Goal: Obtain resource: Obtain resource

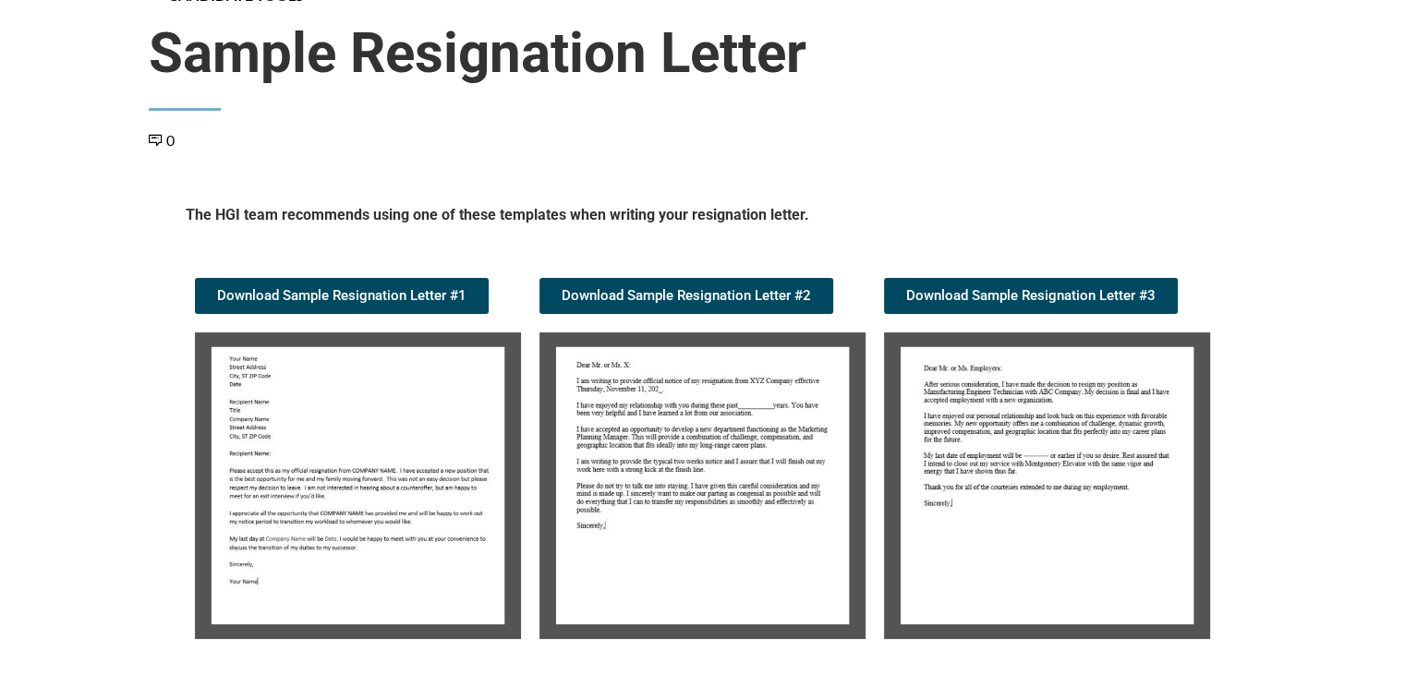
scroll to position [185, 0]
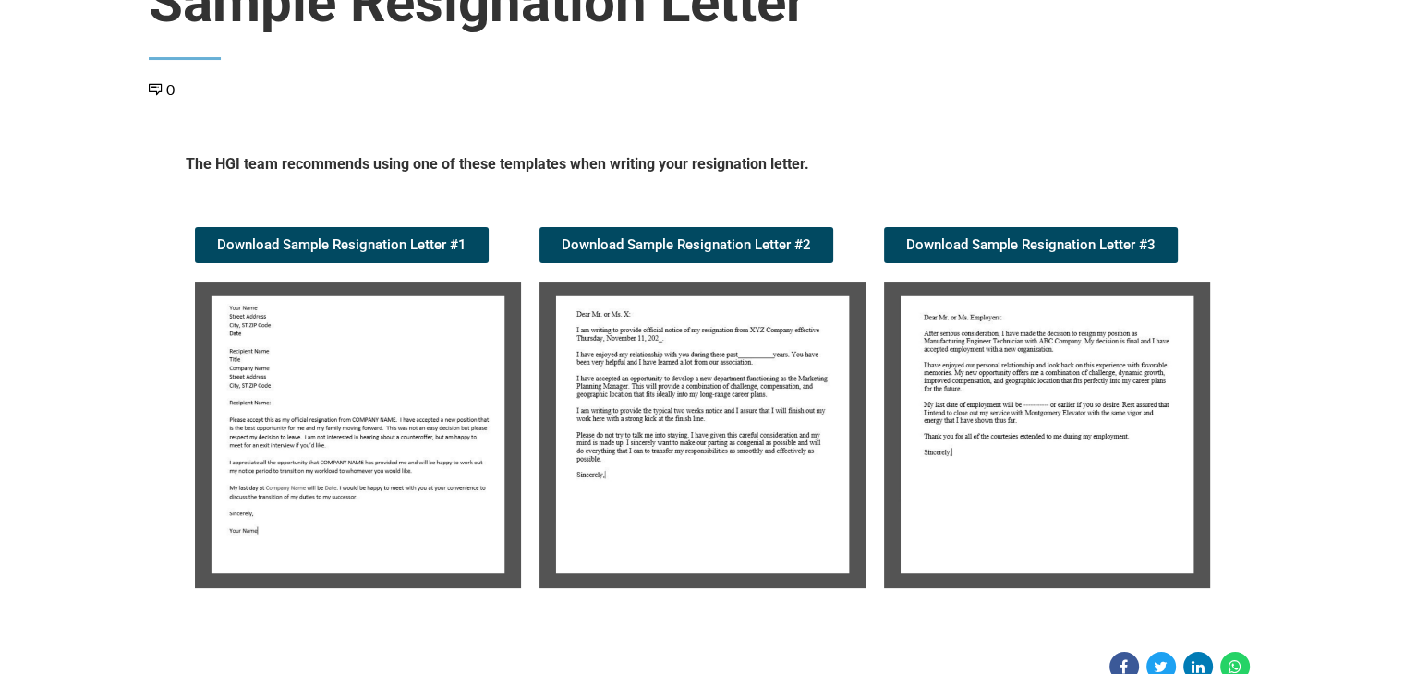
click at [354, 339] on img at bounding box center [358, 435] width 326 height 307
click at [335, 339] on img at bounding box center [358, 435] width 326 height 307
click at [336, 338] on img at bounding box center [358, 435] width 326 height 307
drag, startPoint x: 351, startPoint y: 344, endPoint x: 287, endPoint y: 351, distance: 64.2
click at [286, 351] on img at bounding box center [358, 435] width 326 height 307
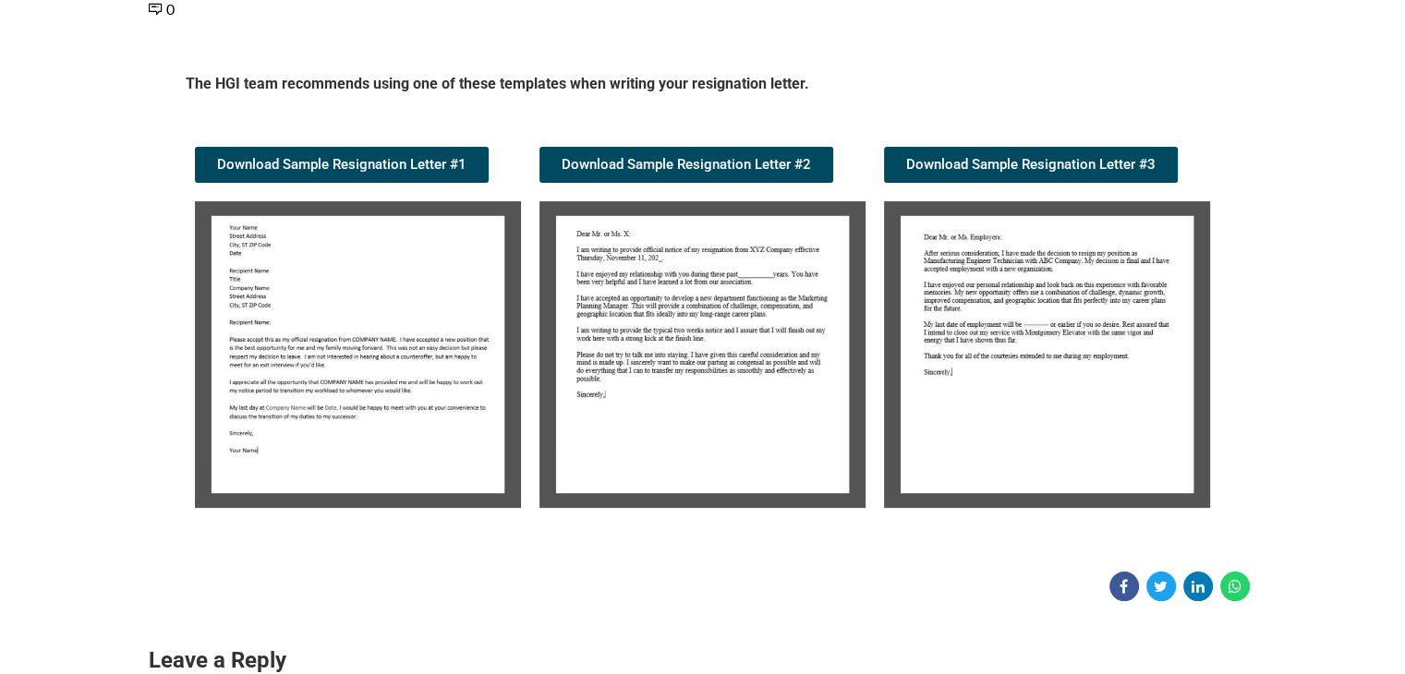
scroll to position [123, 0]
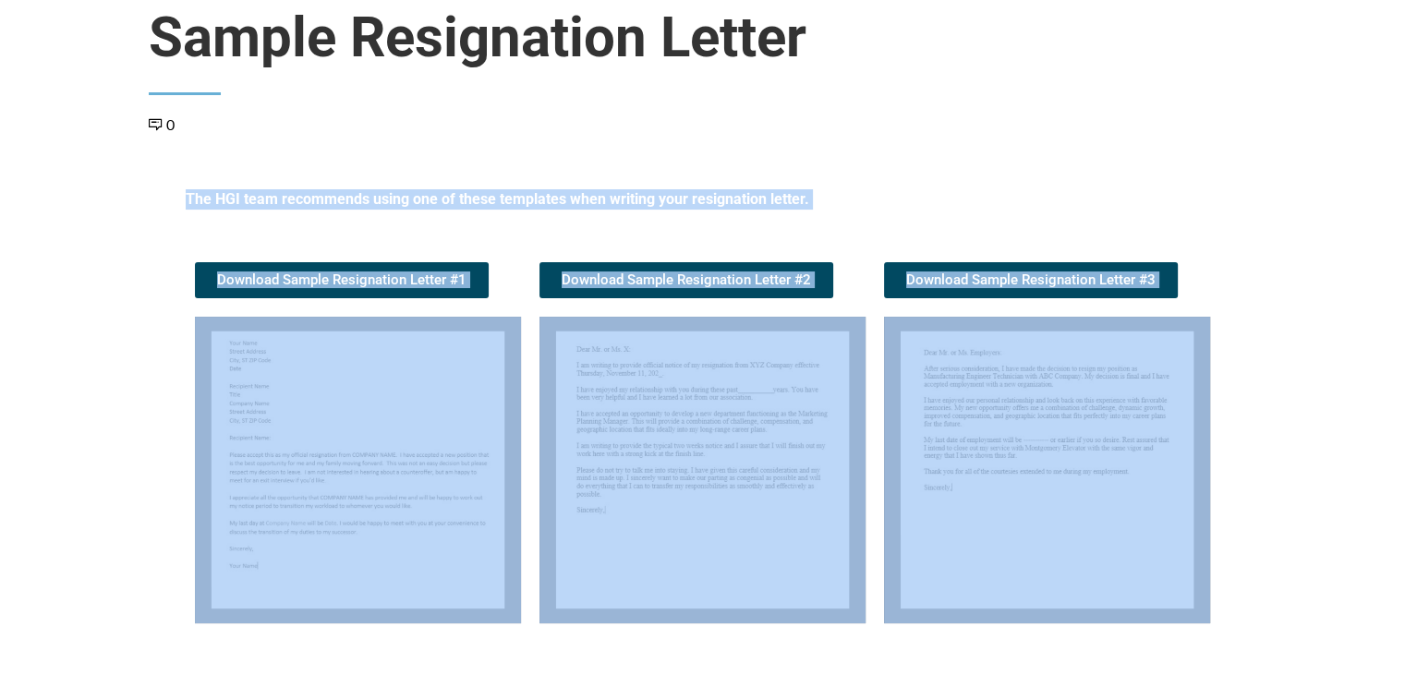
drag, startPoint x: 183, startPoint y: 221, endPoint x: 1416, endPoint y: 663, distance: 1310.1
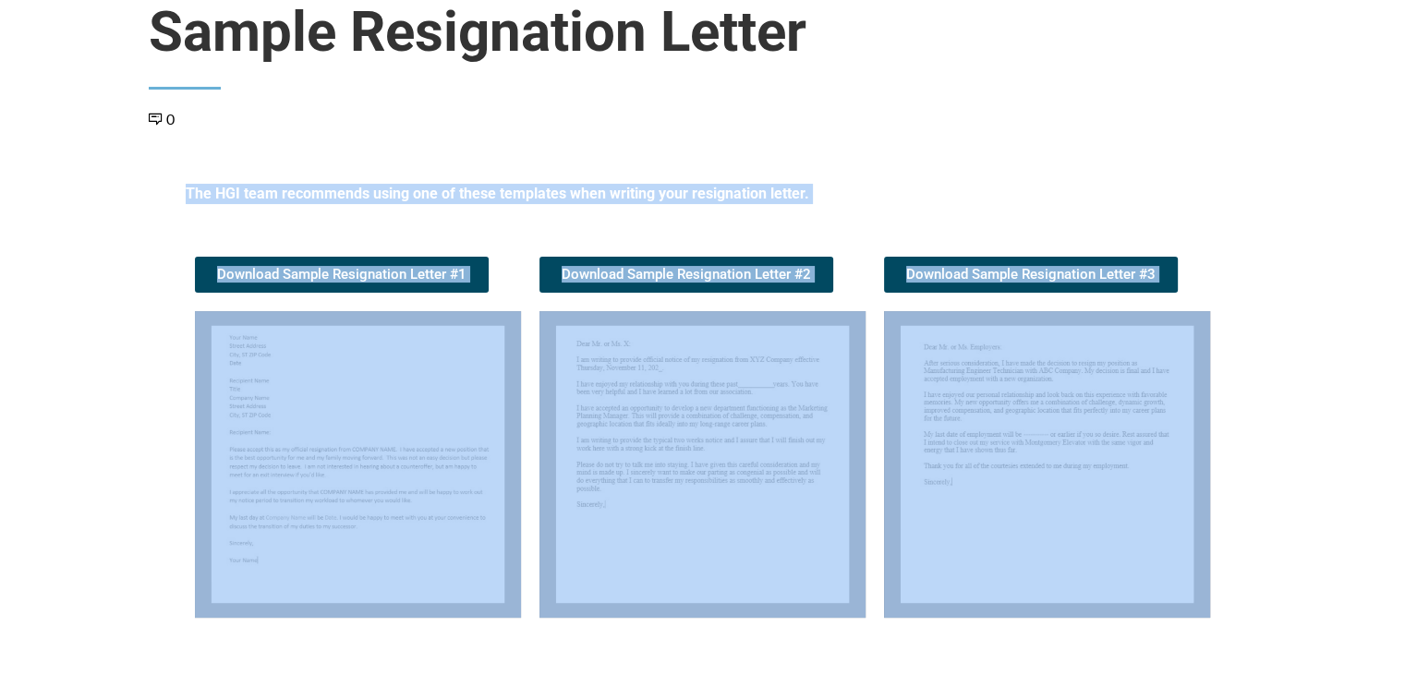
click at [1288, 282] on article "Candidate Tools Sample Resignation Letter 0 Spread the love The HGI team recomm…" at bounding box center [702, 337] width 1405 height 748
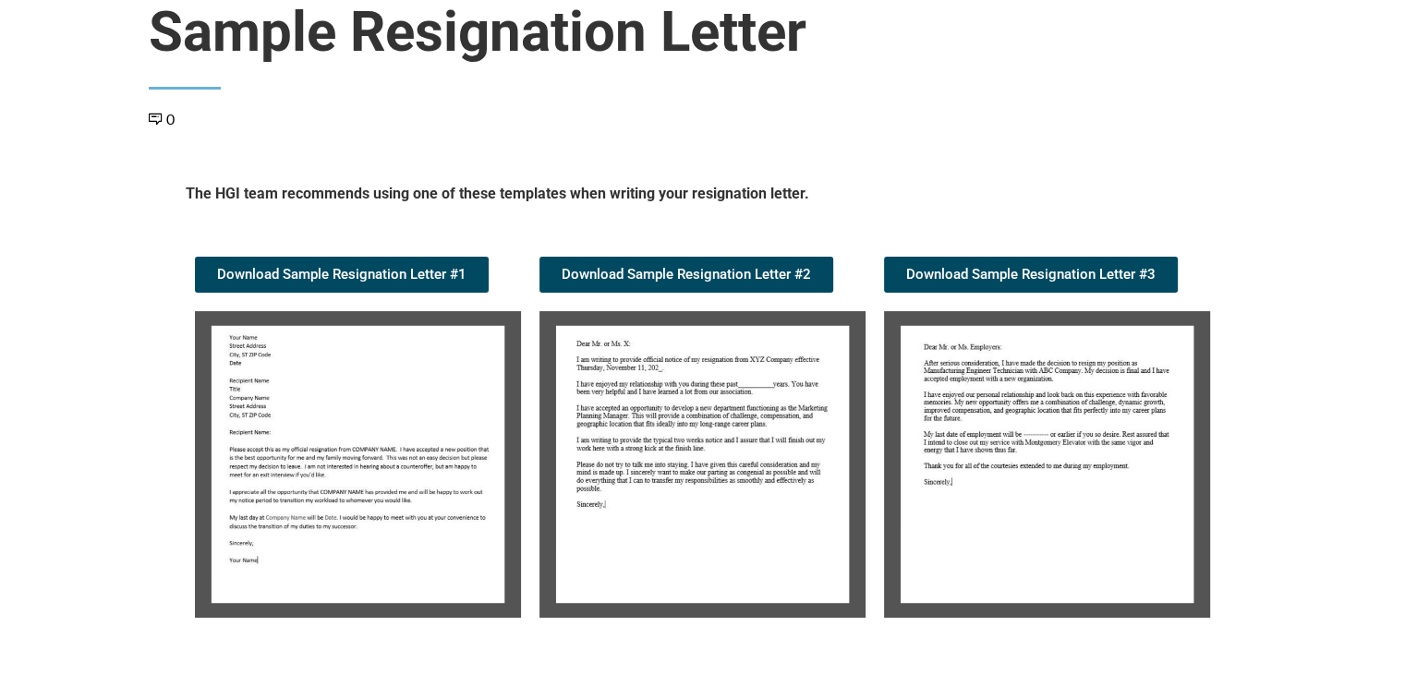
drag, startPoint x: 744, startPoint y: 455, endPoint x: 635, endPoint y: 385, distance: 129.6
click at [635, 385] on img at bounding box center [702, 464] width 326 height 307
click at [283, 405] on img at bounding box center [358, 464] width 326 height 307
click at [711, 352] on img at bounding box center [702, 464] width 326 height 307
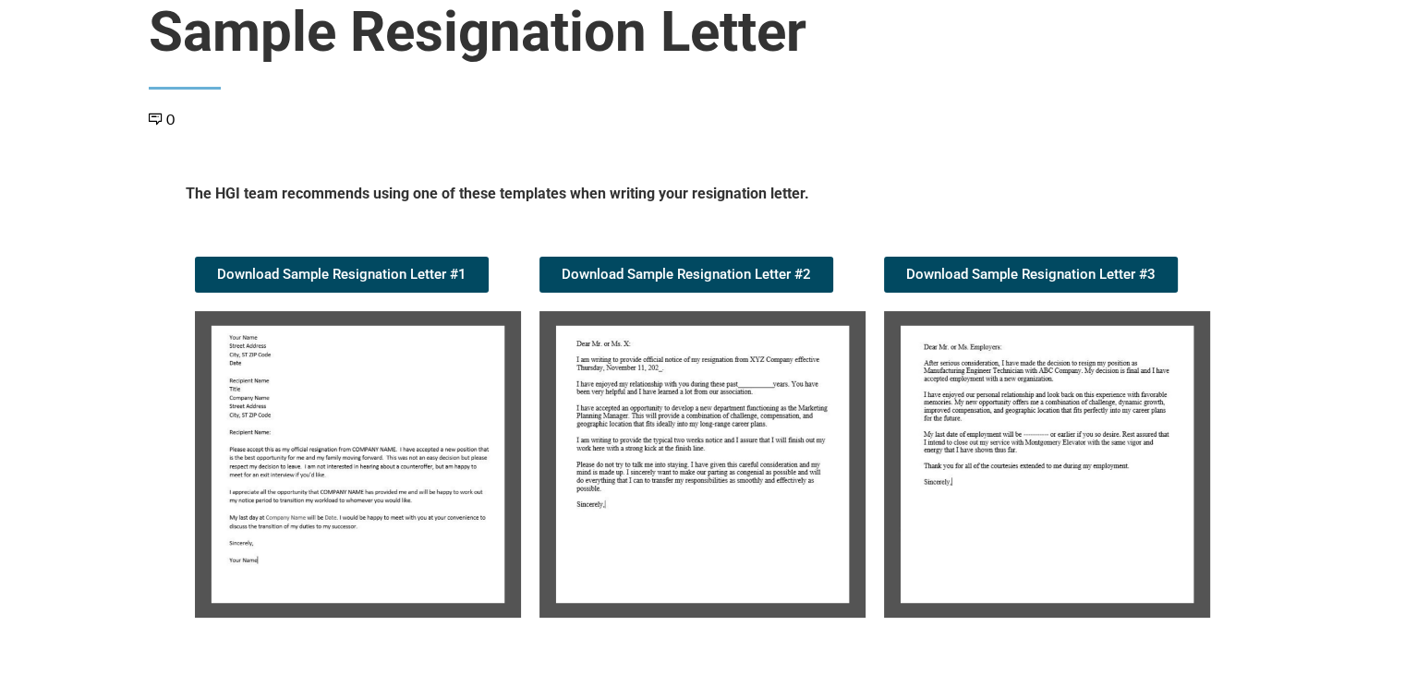
click at [711, 352] on img at bounding box center [702, 464] width 326 height 307
click at [754, 369] on img at bounding box center [702, 464] width 326 height 307
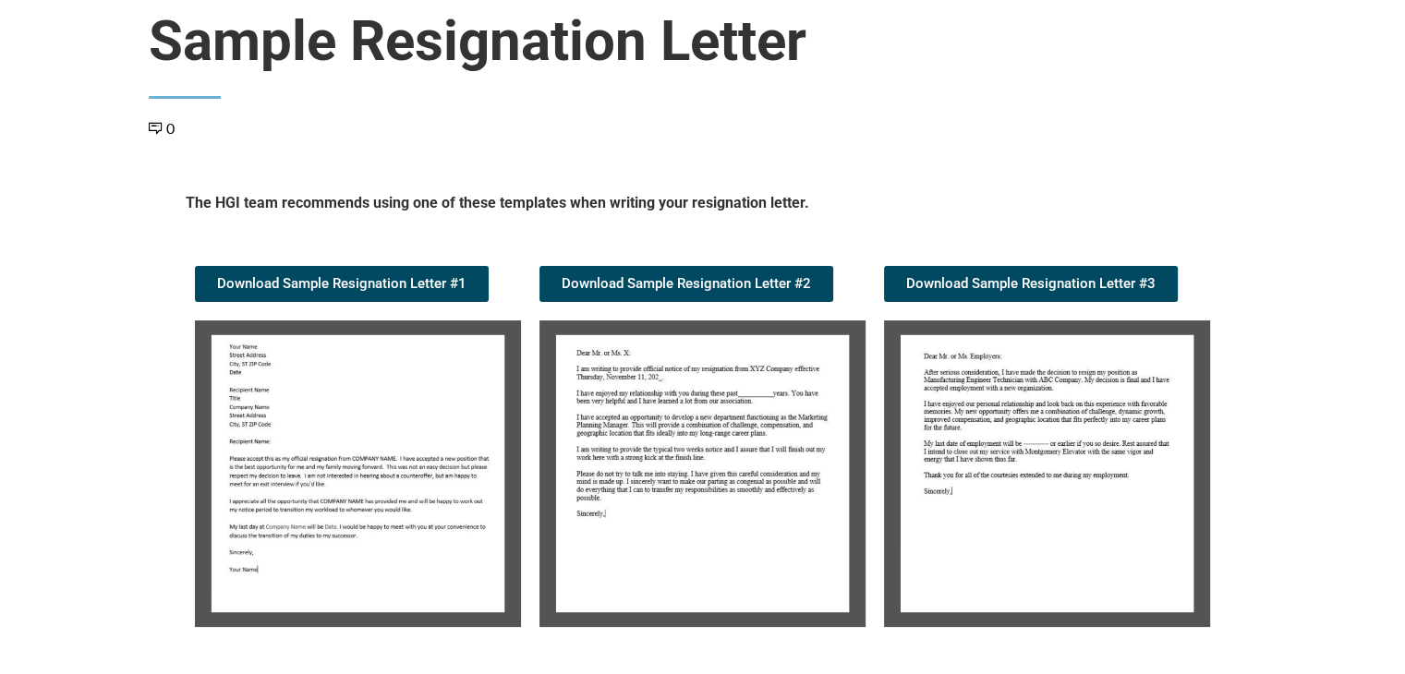
scroll to position [0, 0]
